Goal: Check status: Check status

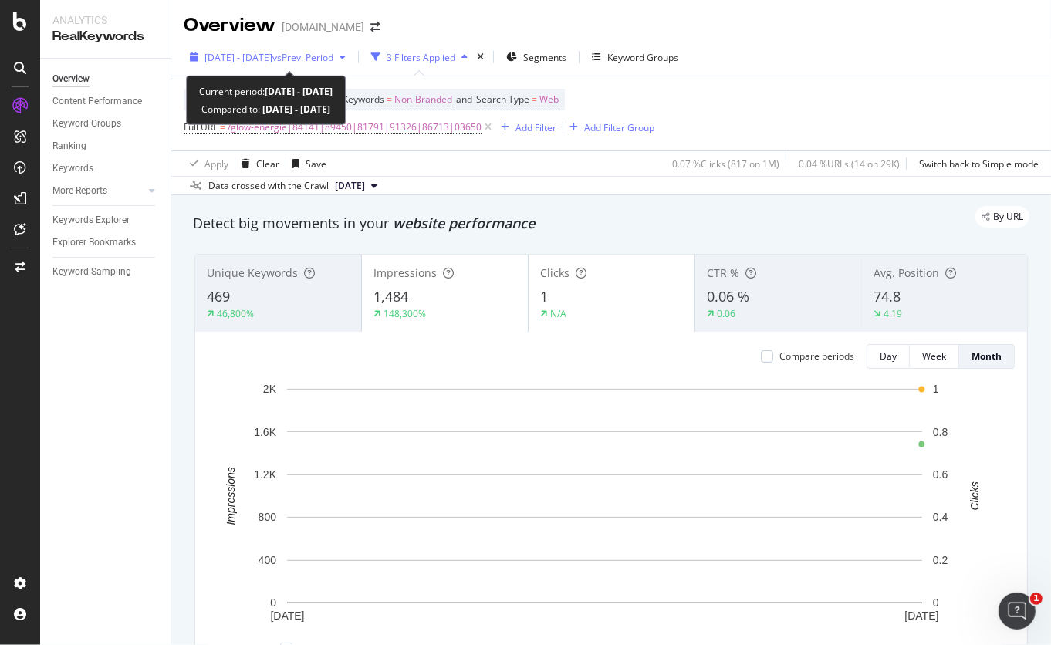
click at [272, 58] on span "2025 Jul. 29th - Aug. 25th" at bounding box center [238, 57] width 68 height 13
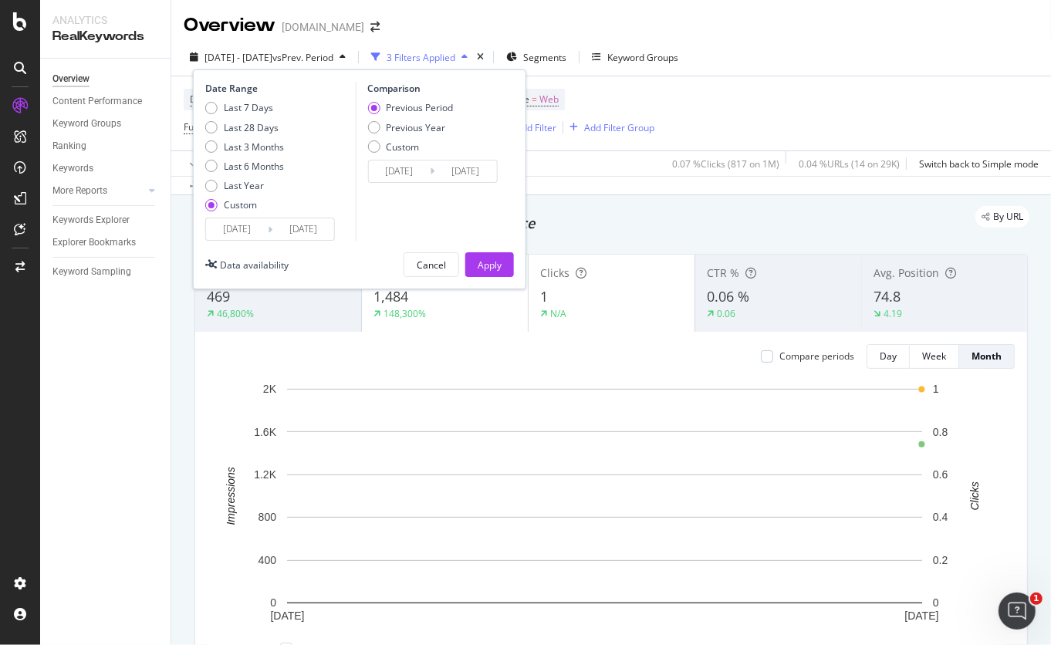
click at [245, 235] on input "2025/07/29" at bounding box center [237, 229] width 62 height 22
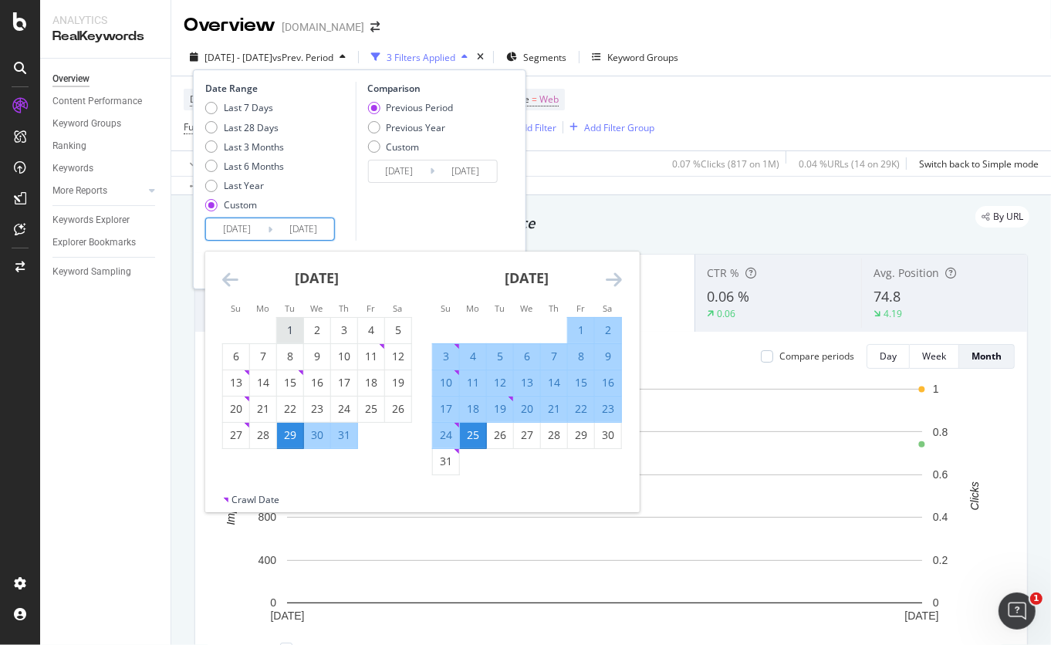
click at [288, 333] on div "1" at bounding box center [290, 330] width 26 height 15
type input "2025/07/01"
type input "2025/05/06"
type input "2025/06/30"
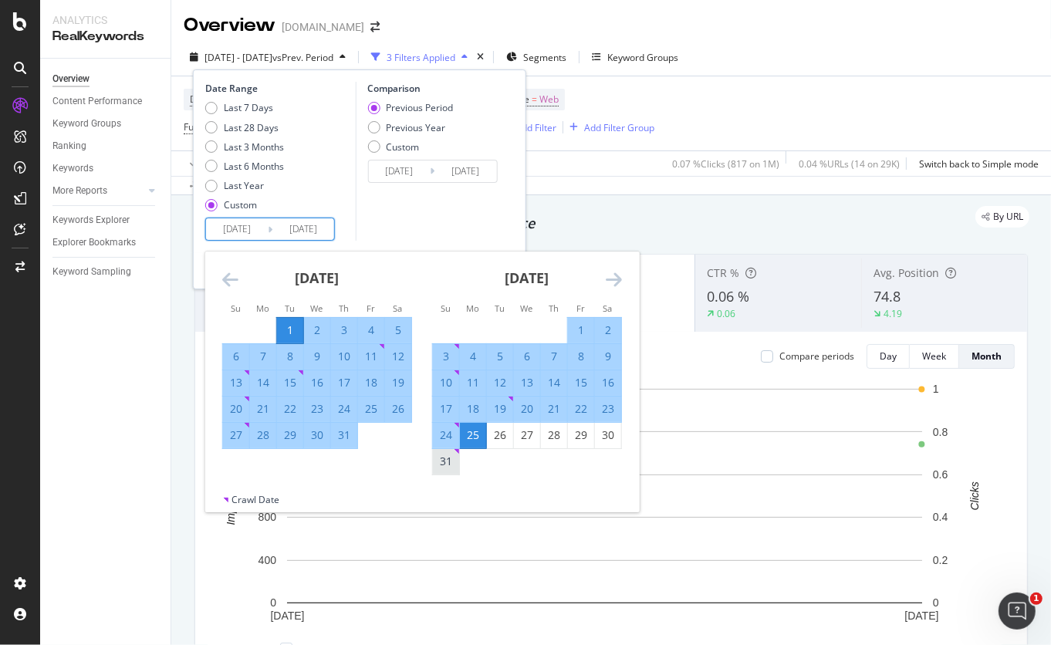
click at [449, 467] on div "31" at bounding box center [446, 461] width 26 height 15
type input "2025/08/31"
type input "2025/04/30"
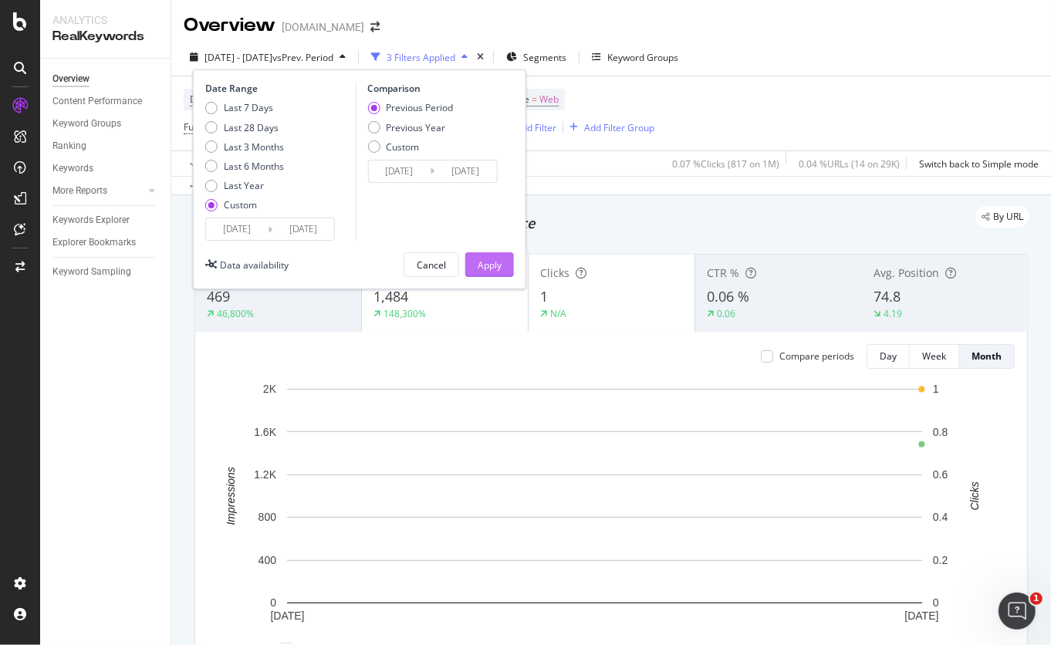
click at [490, 259] on div "Apply" at bounding box center [490, 265] width 24 height 13
